Goal: Ask a question: Seek information or help from site administrators or community

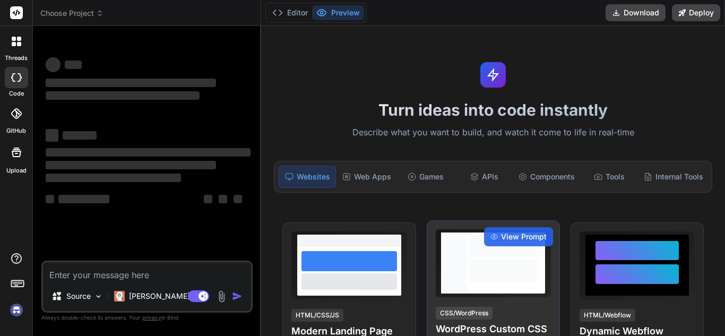
type textarea "x"
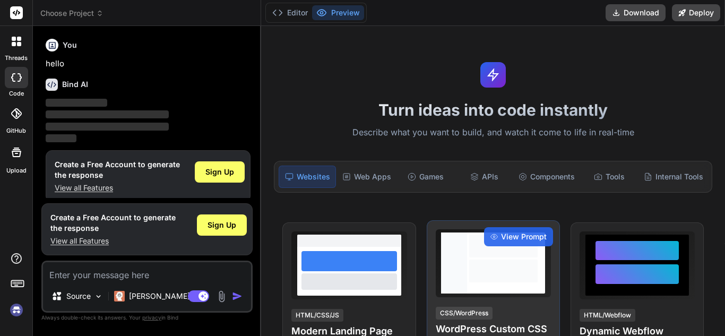
scroll to position [10, 0]
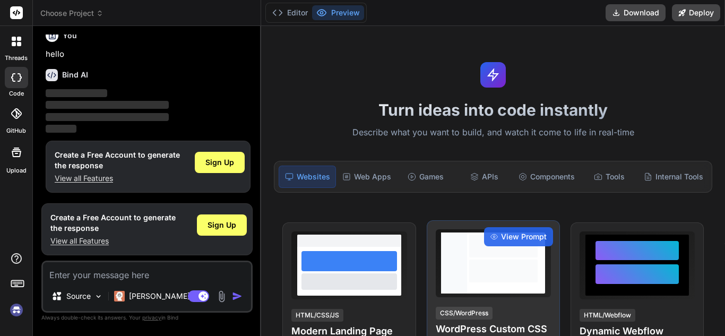
type textarea "H"
type textarea "x"
type textarea "Ho"
type textarea "x"
type textarea "How"
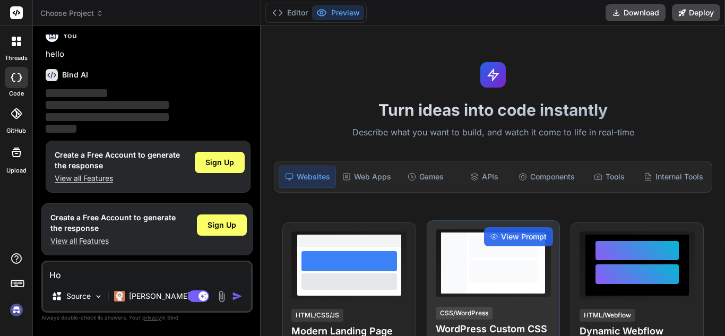
type textarea "x"
type textarea "How"
type textarea "x"
type textarea "How t"
type textarea "x"
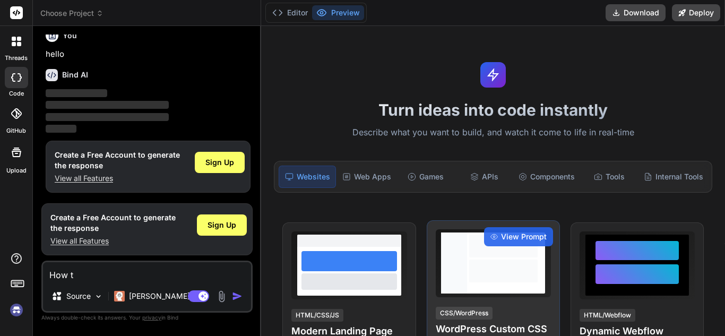
type textarea "How to"
type textarea "x"
type textarea "How to"
type textarea "x"
type textarea "How to f"
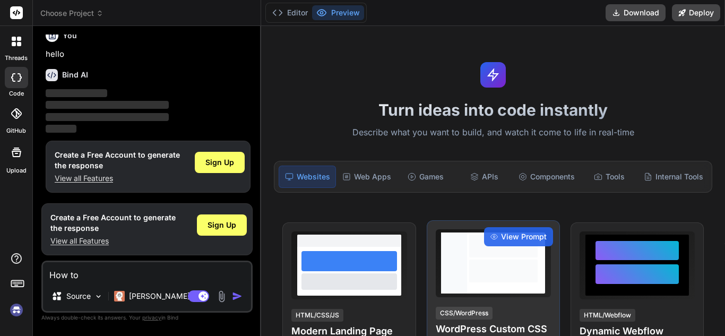
type textarea "x"
type textarea "How to fi"
type textarea "x"
type textarea "How to fin"
type textarea "x"
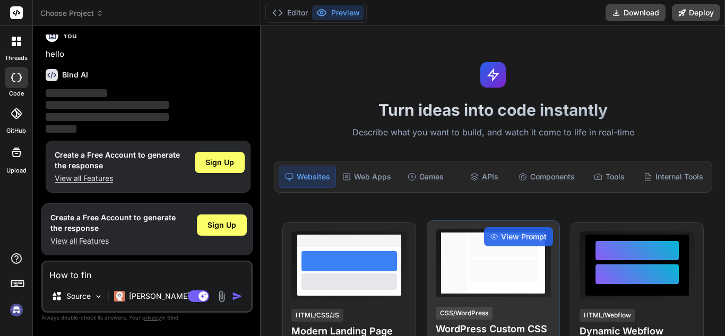
type textarea "How to find"
type textarea "x"
type textarea "How to find"
type textarea "x"
type textarea "How to find u"
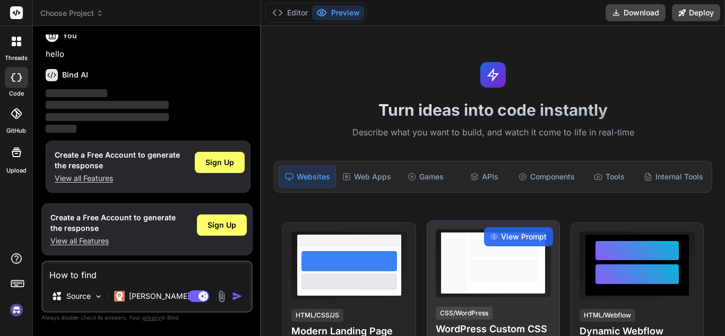
type textarea "x"
type textarea "How to find up"
type textarea "x"
type textarea "How to find up"
type textarea "x"
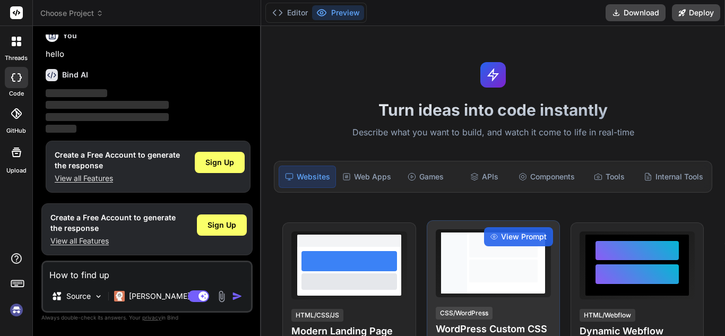
type textarea "How to find up b"
type textarea "x"
type textarea "How to find up bo"
type textarea "x"
type textarea "How to find up boa"
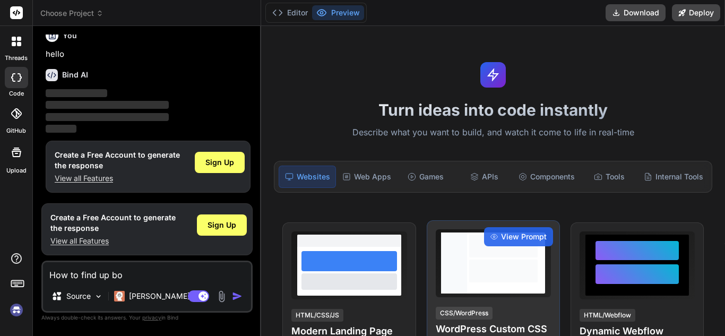
type textarea "x"
type textarea "How to find up boar"
type textarea "x"
type textarea "How to find up board"
type textarea "x"
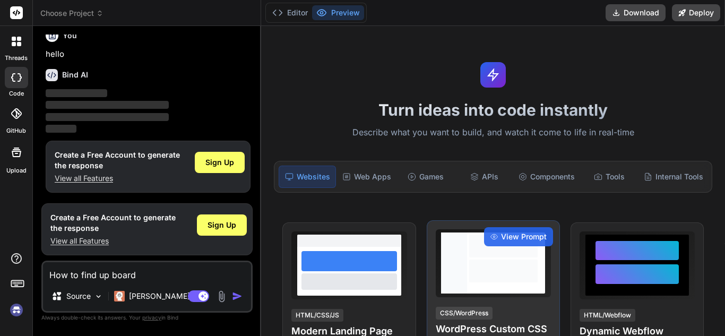
type textarea "How to find up board"
type textarea "x"
type textarea "How to find up board 1"
type textarea "x"
type textarea "How to find up board 10"
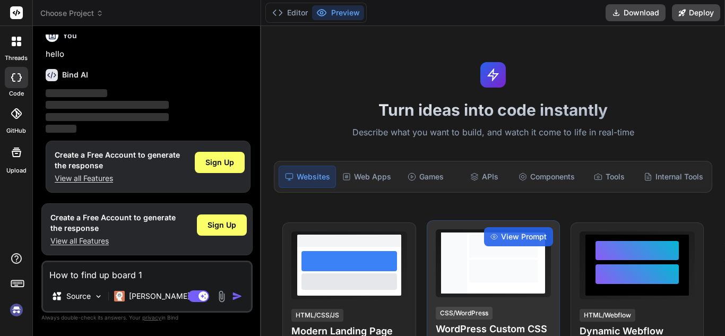
type textarea "x"
type textarea "How to find up board 10t"
type textarea "x"
type textarea "How to find up board 10th"
type textarea "x"
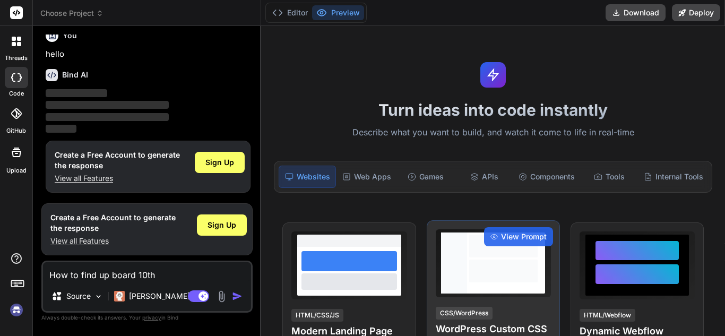
type textarea "How to find up board 10th"
type textarea "x"
type textarea "How to find up board 10th e"
type textarea "x"
type textarea "How to find up board 10th ex"
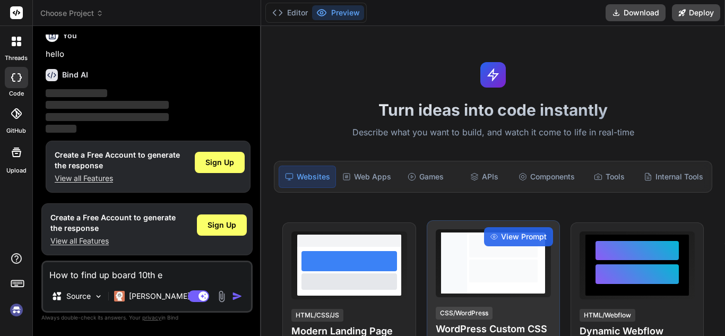
type textarea "x"
type textarea "How to find up board 10th exa"
type textarea "x"
type textarea "How to find up board 10th exam"
type textarea "x"
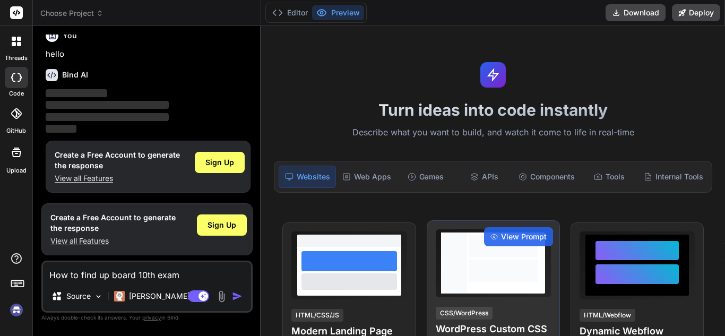
type textarea "How to find up board 10th exam"
type textarea "x"
type textarea "How to find up board 10th exam r"
type textarea "x"
type textarea "How to find up board 10th exam ro"
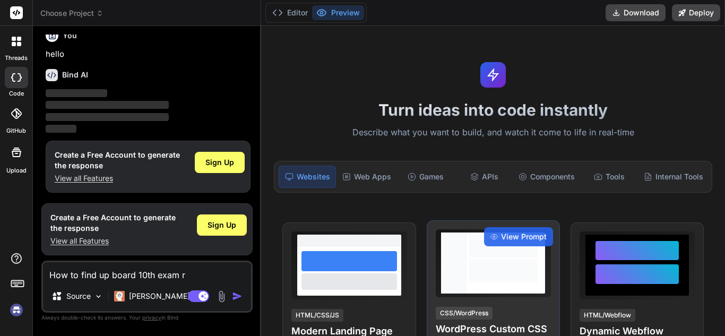
type textarea "x"
type textarea "How to find up board 10th exam rol"
type textarea "x"
type textarea "How to find up board 10th exam roll"
type textarea "x"
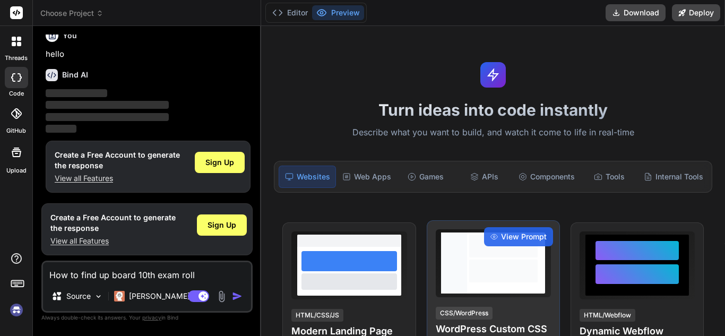
type textarea "How to find up board 10th exam roll"
type textarea "x"
type textarea "How to find up board 10th exam roll n"
type textarea "x"
type textarea "How to find up board 10th exam roll nu"
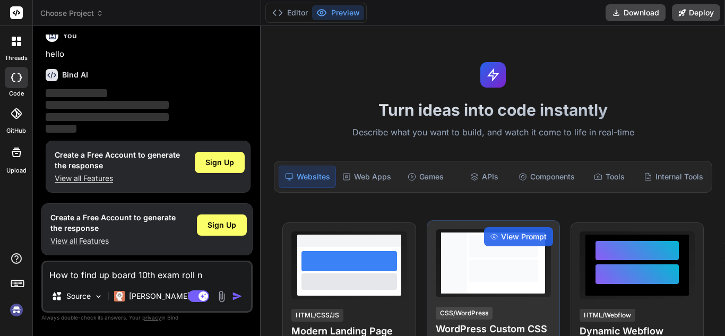
type textarea "x"
type textarea "How to find up board 10th exam roll num"
type textarea "x"
type textarea "How to find up board 10th exam roll numb"
type textarea "x"
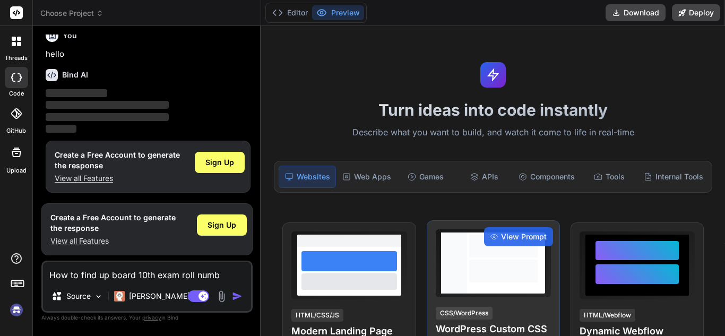
type textarea "How to find up board 10th exam roll numbe"
type textarea "x"
type textarea "How to find up board 10th exam roll number"
type textarea "x"
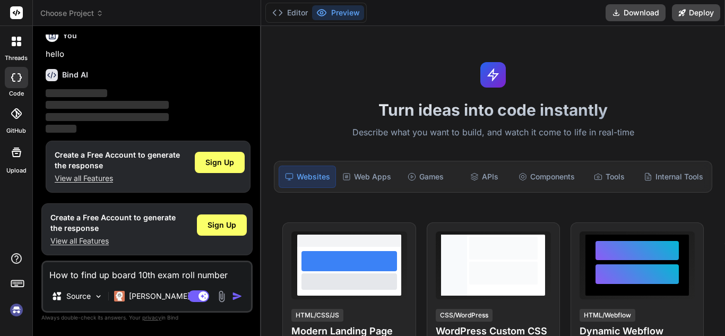
type textarea "How to find up board 10th exam roll number"
click at [239, 294] on img "button" at bounding box center [237, 296] width 11 height 11
click at [232, 297] on img "button" at bounding box center [237, 296] width 11 height 11
